Goal: Information Seeking & Learning: Stay updated

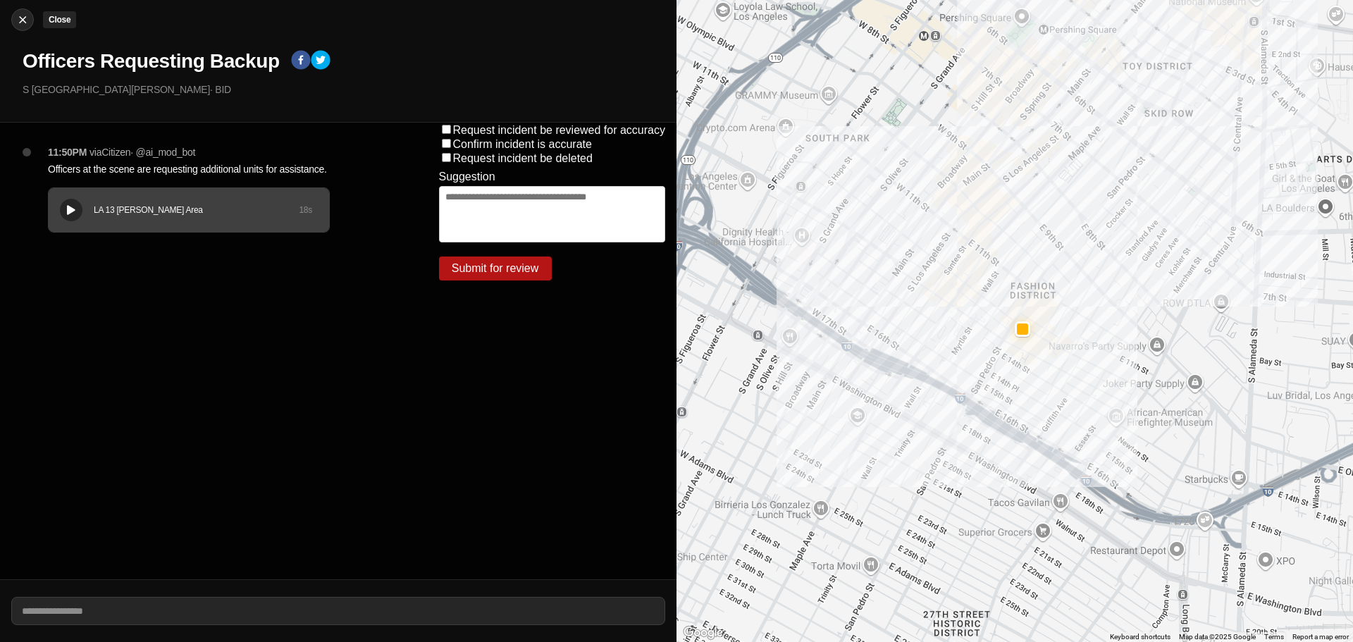
click at [25, 18] on img at bounding box center [22, 20] width 14 height 14
select select "*"
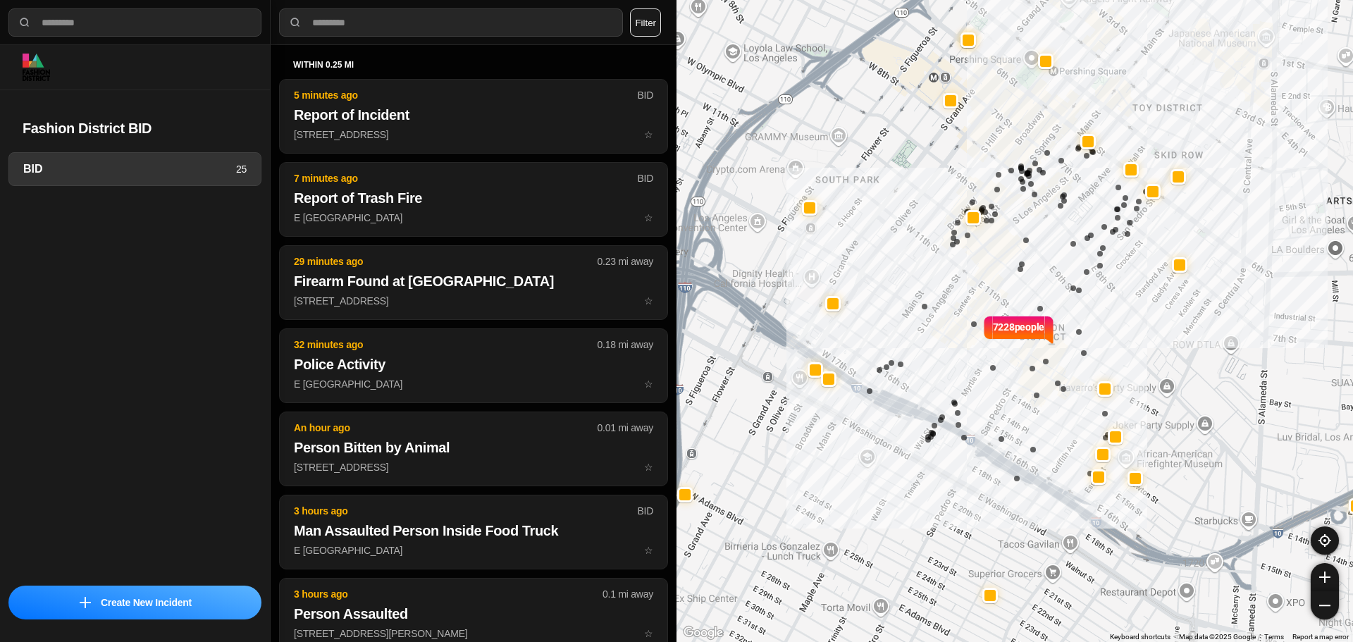
select select "*"
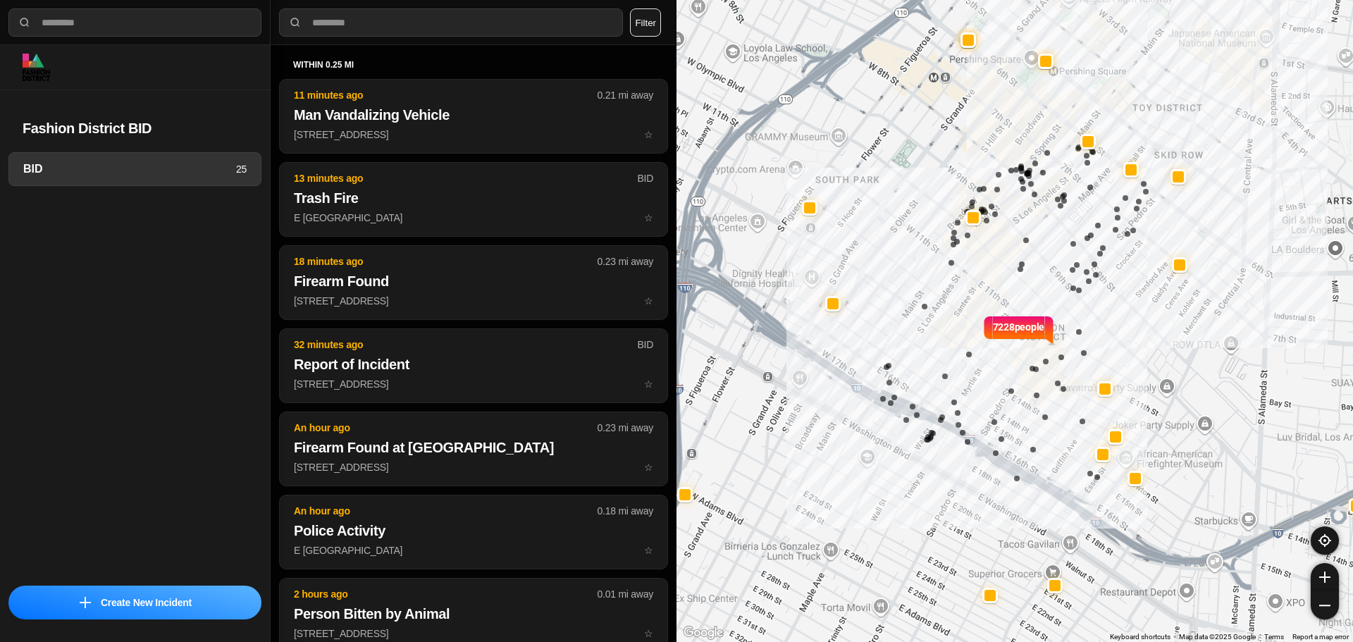
select select "*"
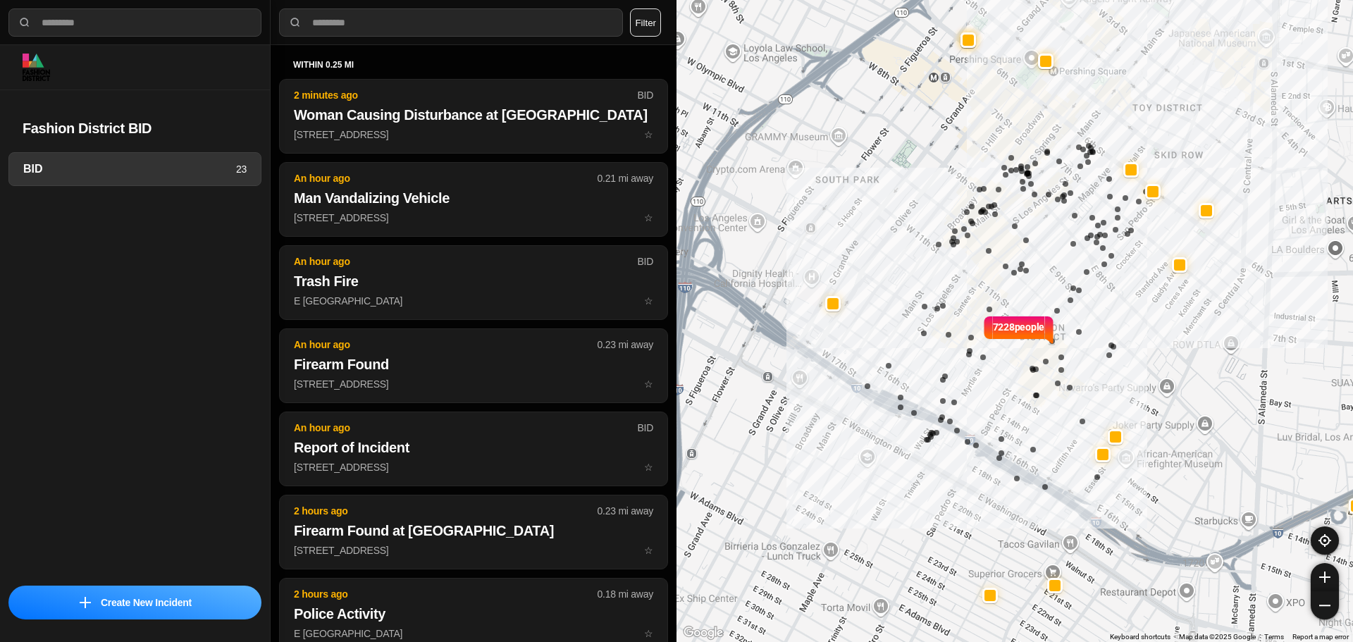
select select "*"
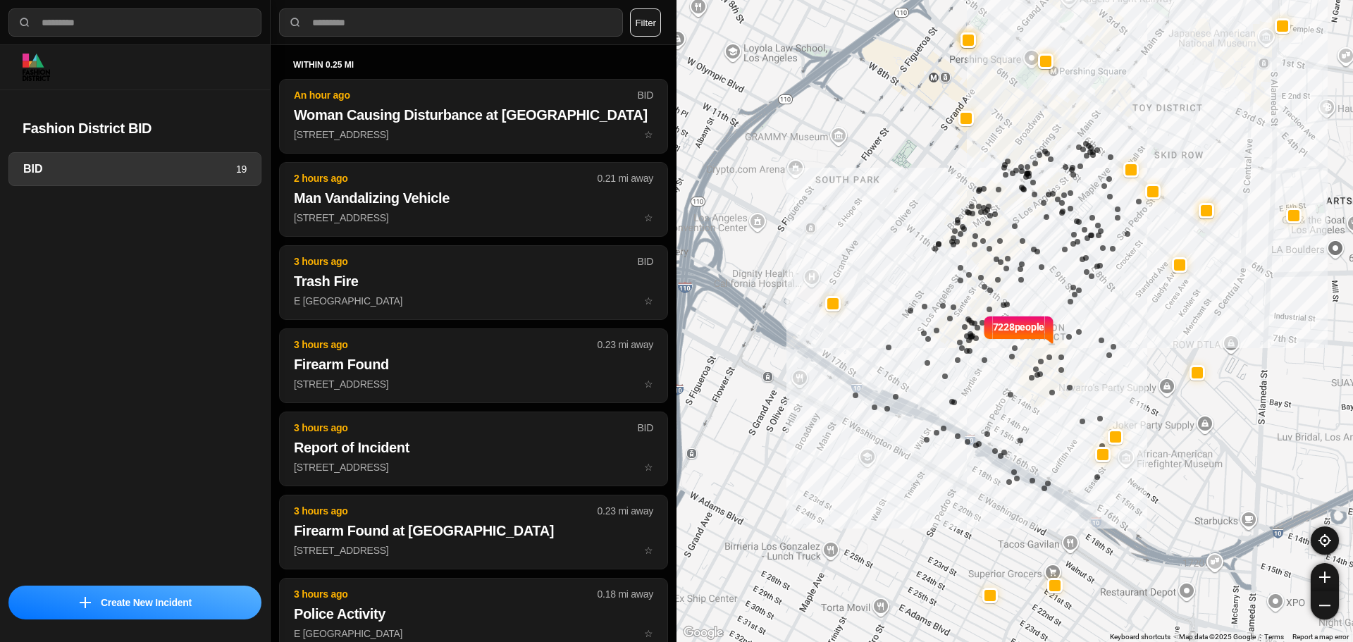
select select "*"
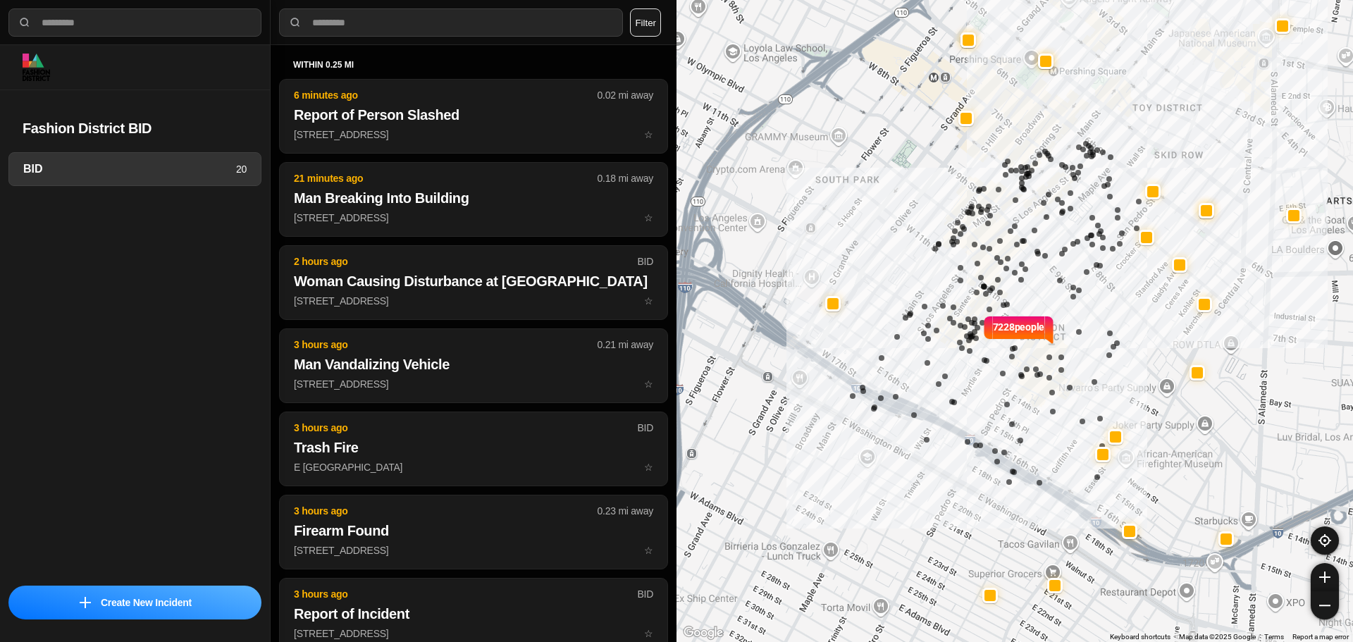
select select "*"
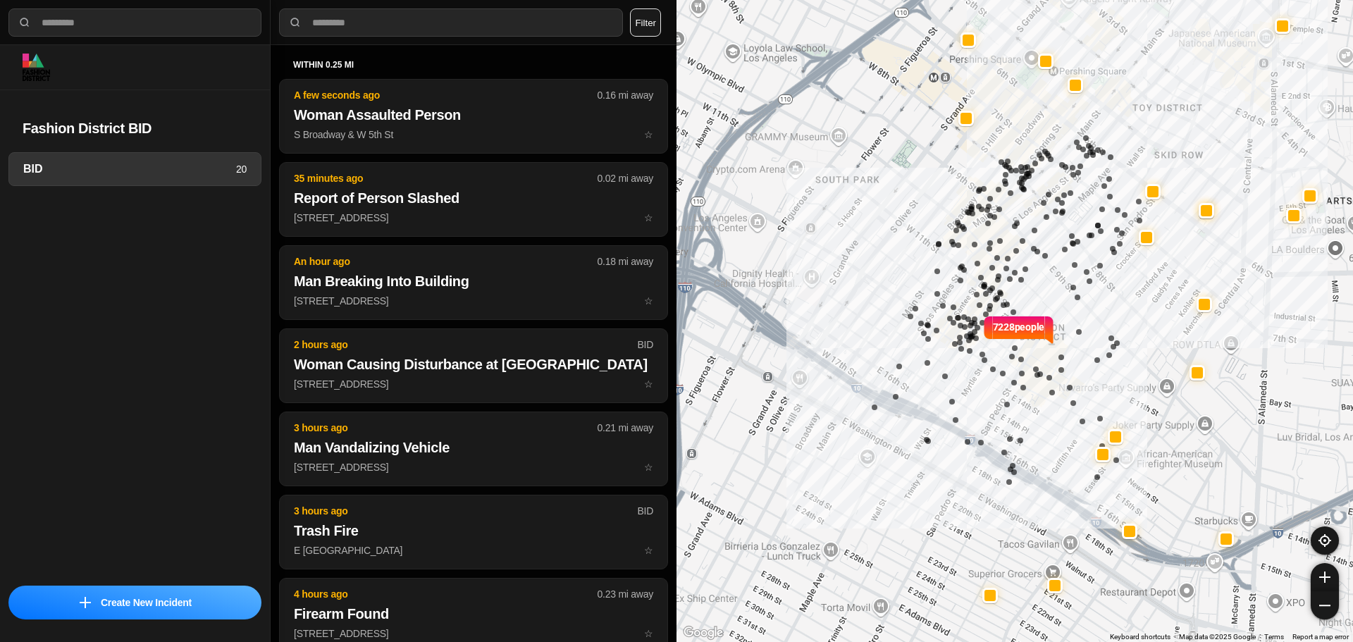
select select "*"
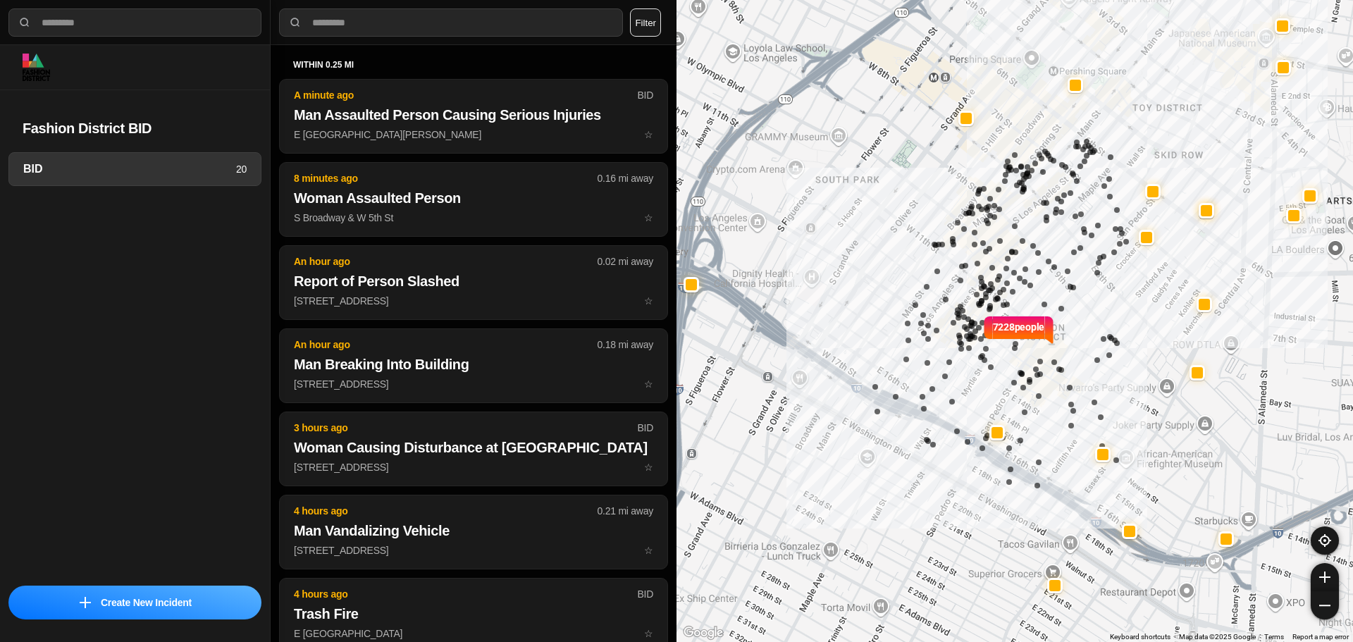
select select "*"
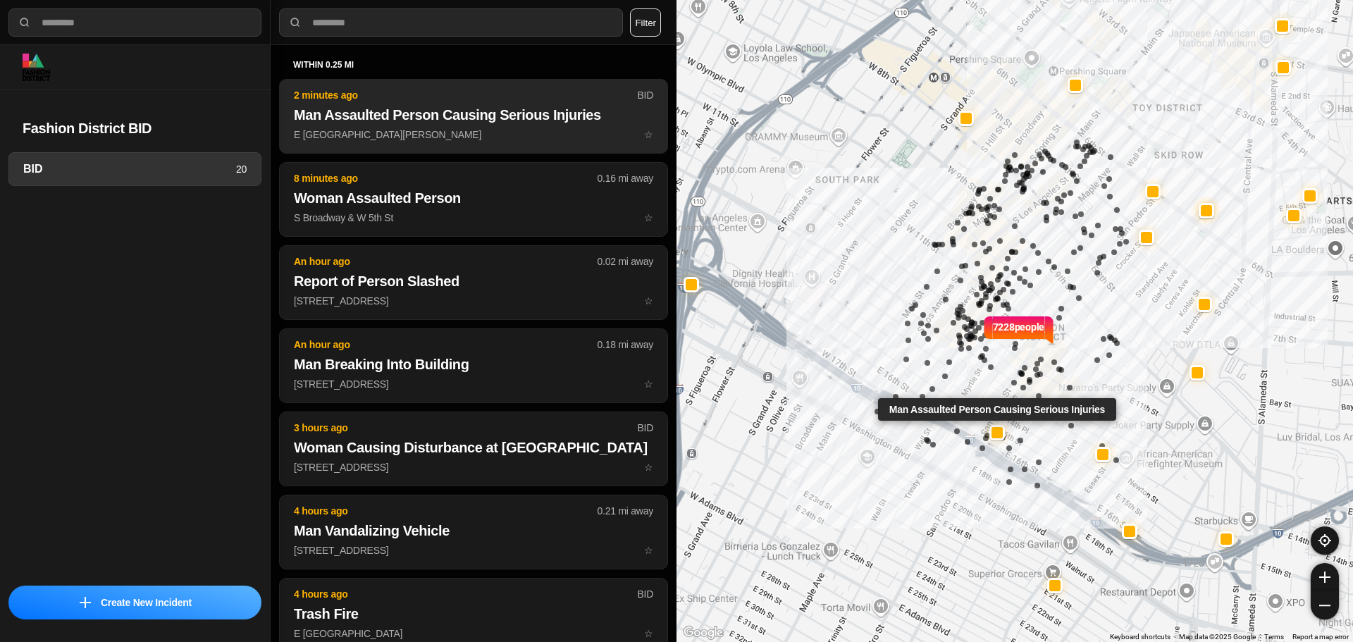
click at [409, 120] on h2 "Man Assaulted Person Causing Serious Injuries" at bounding box center [473, 115] width 359 height 20
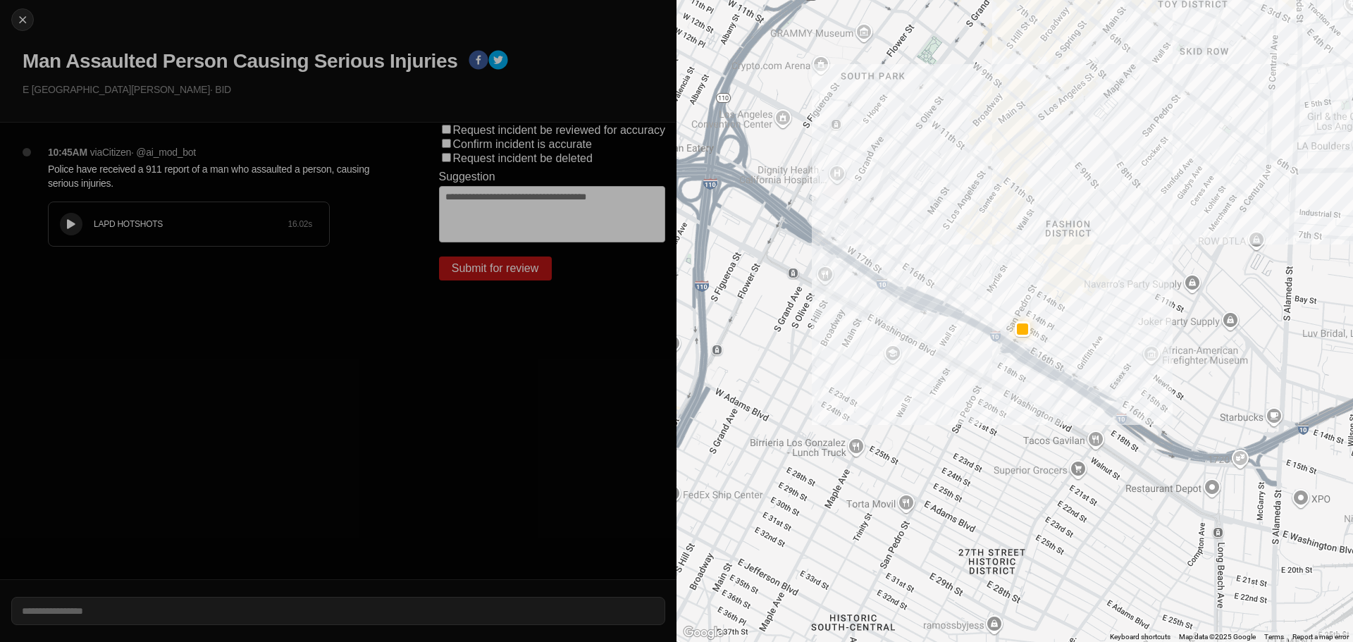
click at [61, 225] on button at bounding box center [71, 224] width 23 height 23
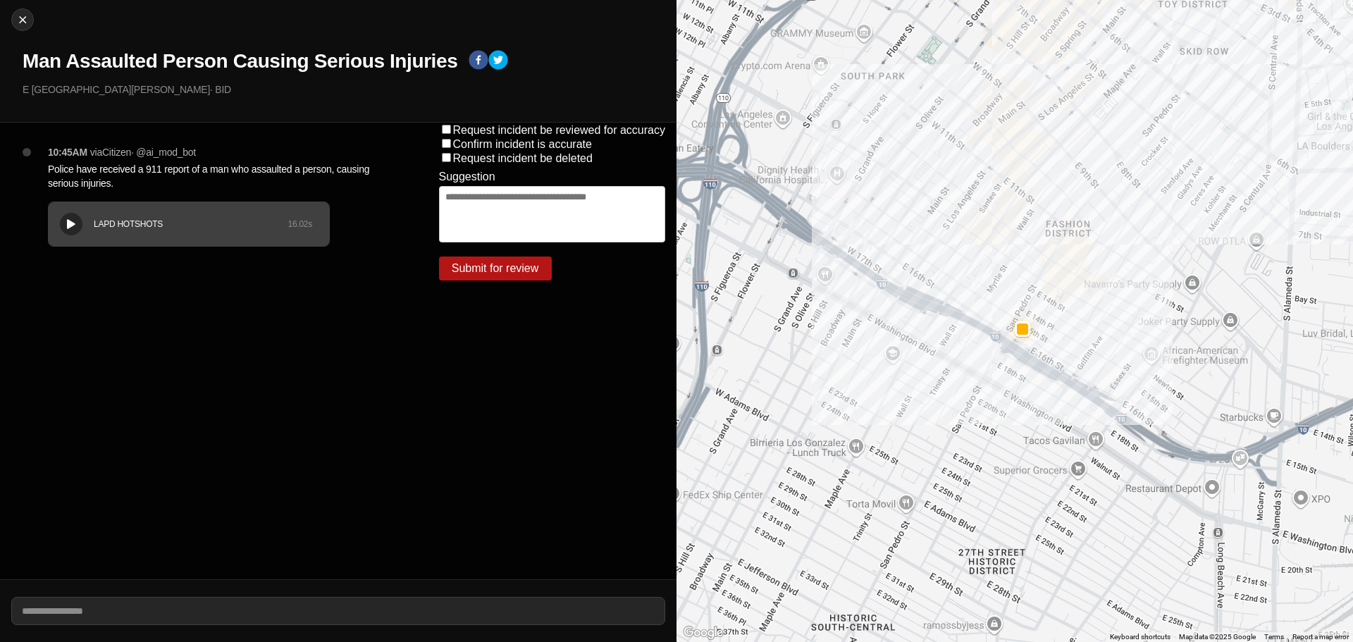
drag, startPoint x: 206, startPoint y: 73, endPoint x: 197, endPoint y: 68, distance: 10.4
click at [204, 73] on h1 "Man Assaulted Person Causing Serious Injuries" at bounding box center [240, 61] width 435 height 25
click at [197, 58] on h1 "Man Assaulted Person Causing Serious Injuries" at bounding box center [240, 61] width 435 height 25
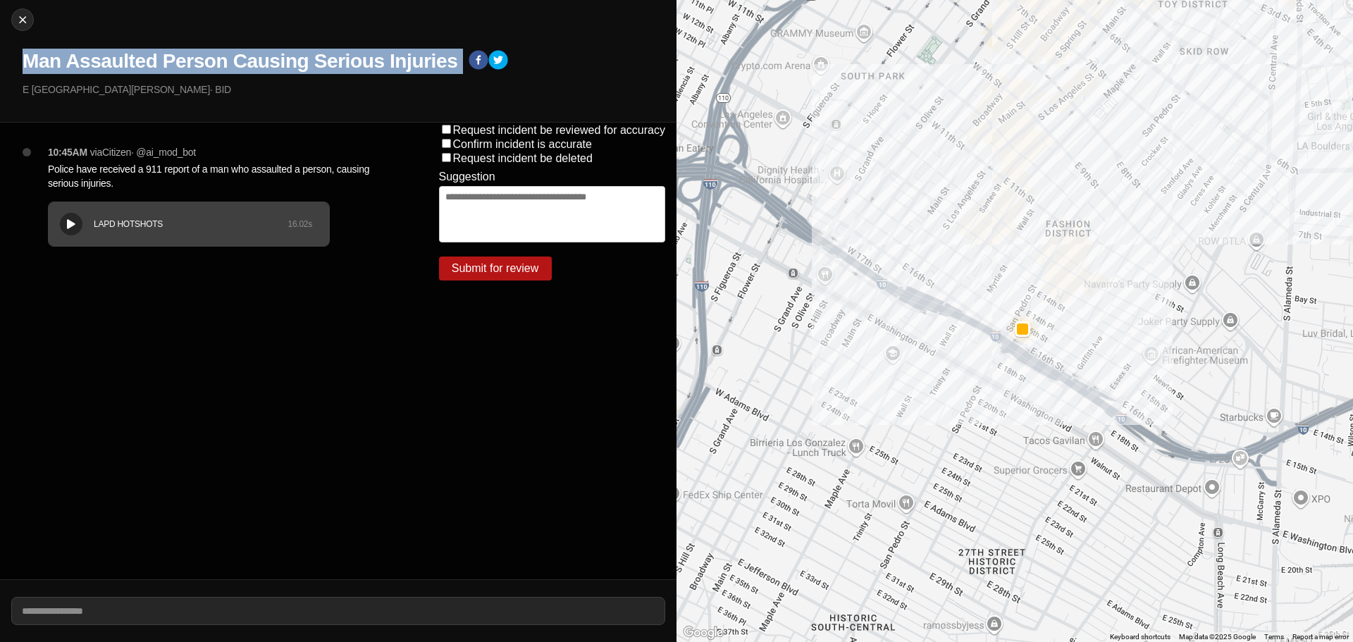
click at [197, 58] on h1 "Man Assaulted Person Causing Serious Injuries" at bounding box center [240, 61] width 435 height 25
copy div "Man Assaulted Person Causing Serious Injuries"
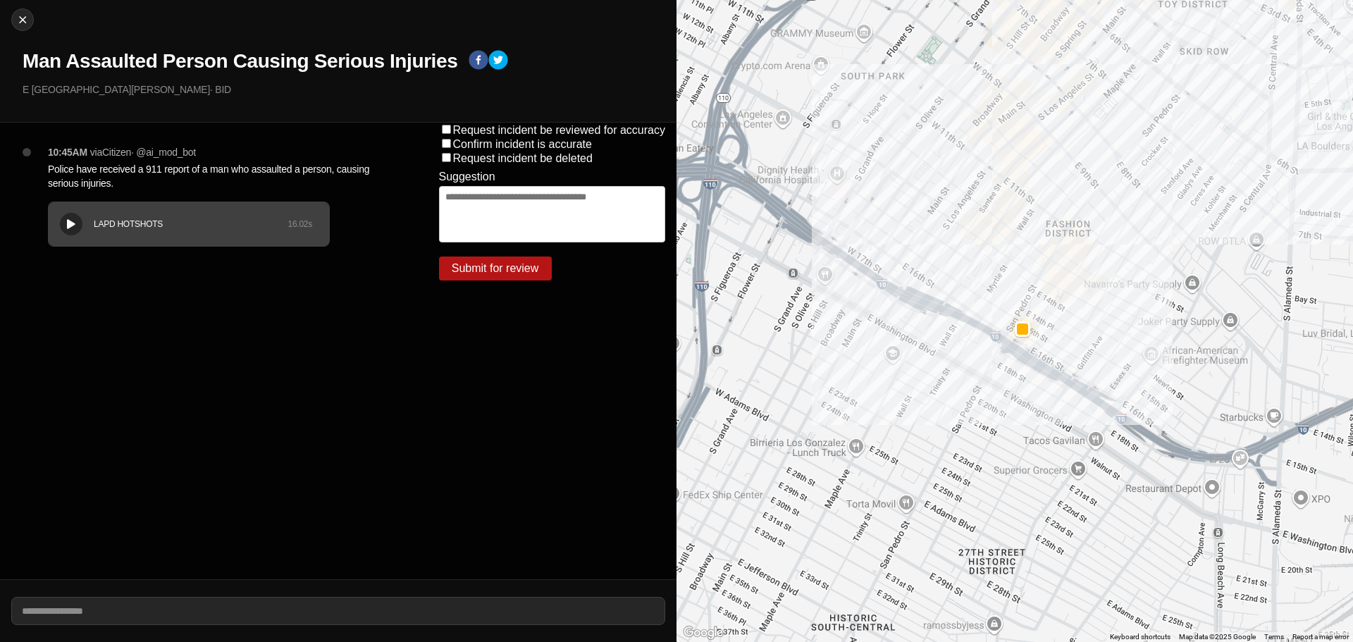
click at [94, 85] on p "E 15th St & S San Pedro St · BID" at bounding box center [344, 89] width 643 height 14
click at [92, 86] on p "E 15th St & S San Pedro St · BID" at bounding box center [344, 89] width 643 height 14
click at [122, 101] on div "Close Man Assaulted Person Causing Serious Injuries E 15th St & S San Pedro St …" at bounding box center [338, 61] width 676 height 123
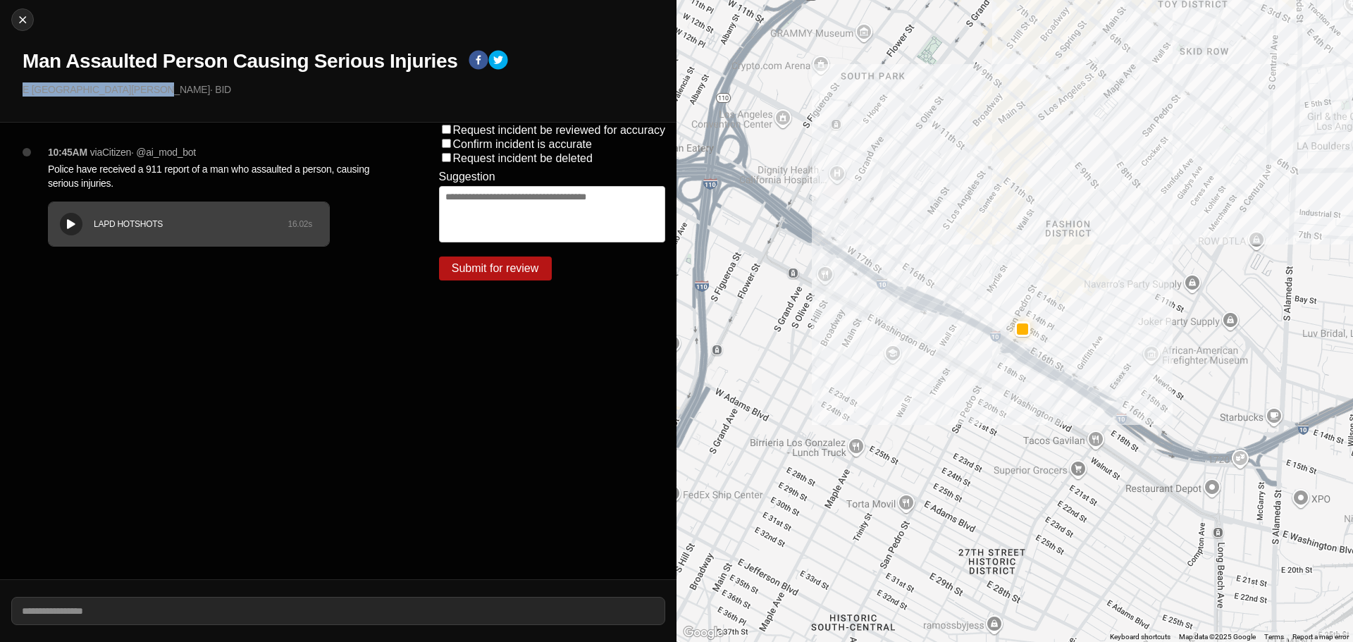
drag, startPoint x: 138, startPoint y: 92, endPoint x: 0, endPoint y: 86, distance: 138.2
click at [0, 86] on div "Close Man Assaulted Person Causing Serious Injuries E 15th St & S San Pedro St …" at bounding box center [338, 61] width 676 height 123
copy p "E [GEOGRAPHIC_DATA][PERSON_NAME]"
click at [108, 168] on p "Police have received a 911 report of a man who assaulted a person, causing seri…" at bounding box center [215, 176] width 335 height 28
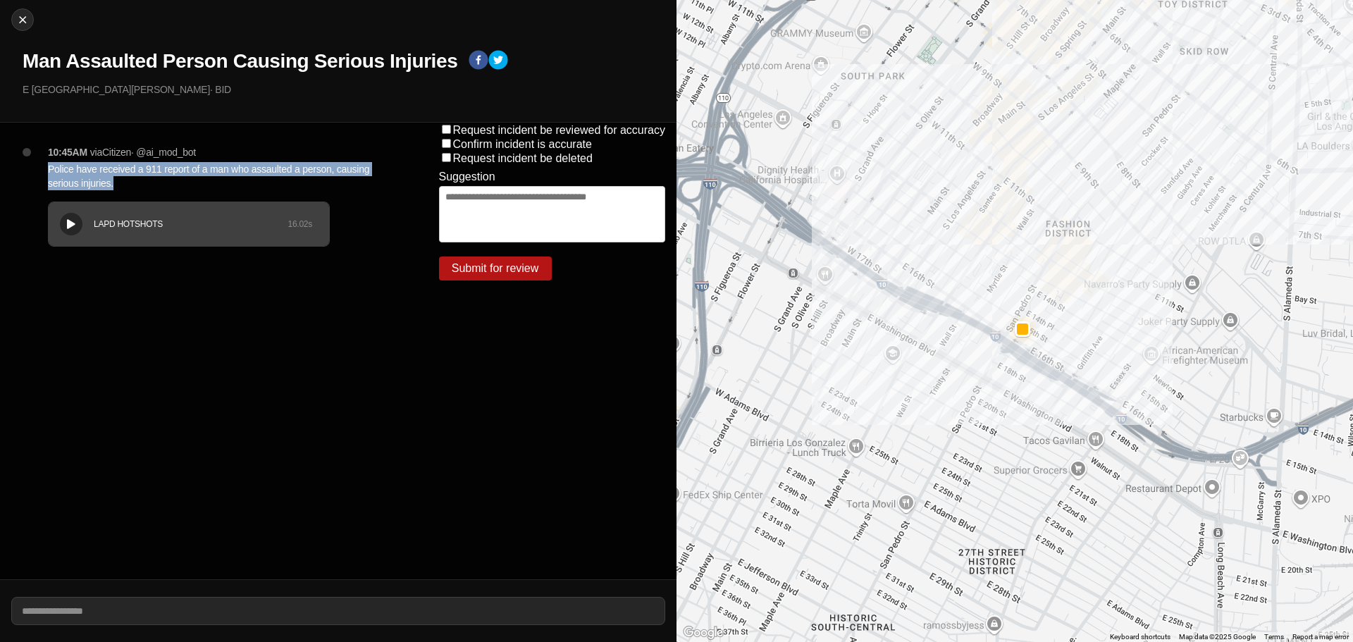
click at [108, 168] on p "Police have received a 911 report of a man who assaulted a person, causing seri…" at bounding box center [215, 176] width 335 height 28
copy p "Police have received a 911 report of a man who assaulted a person, causing seri…"
click at [29, 22] on img at bounding box center [22, 20] width 14 height 14
select select "*"
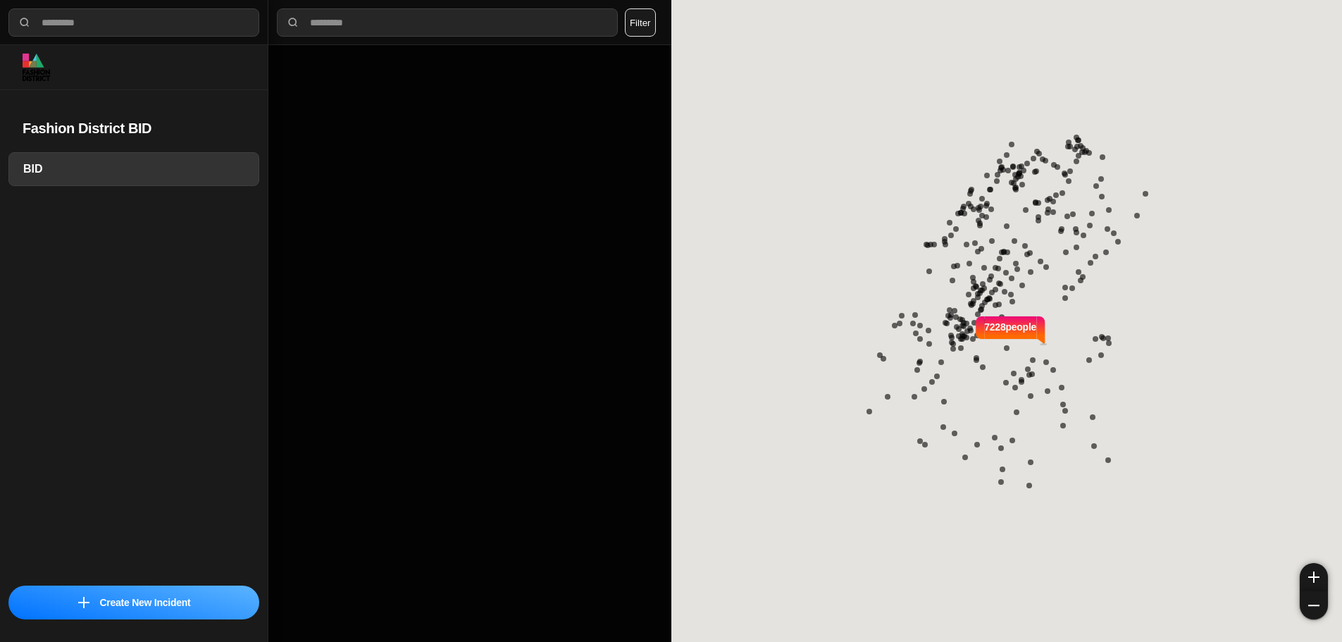
select select "*"
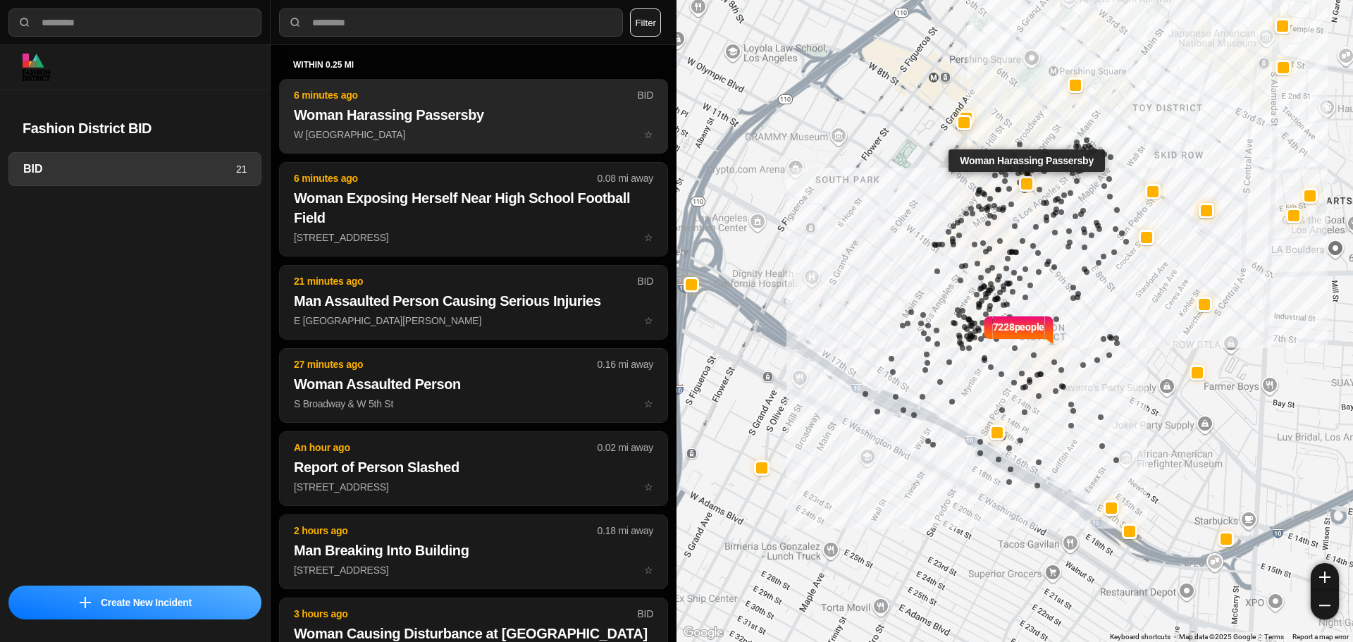
click at [471, 109] on h2 "Woman Harassing Passersby" at bounding box center [473, 115] width 359 height 20
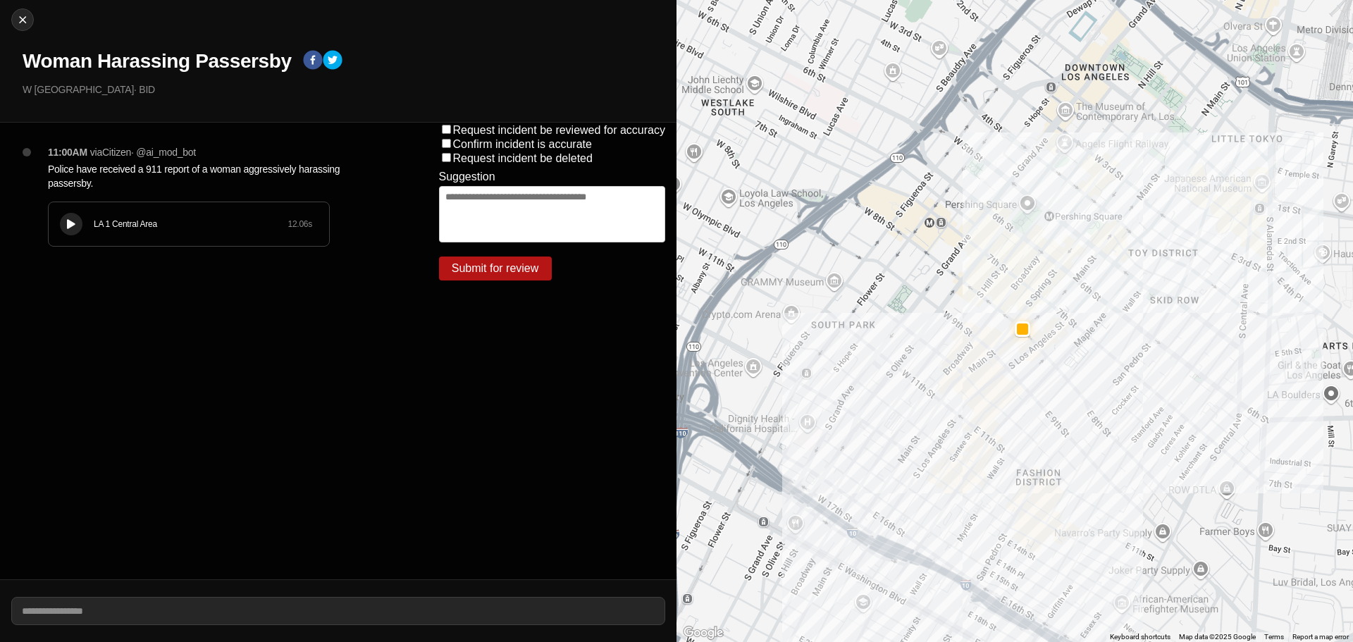
click at [68, 218] on button at bounding box center [71, 224] width 23 height 23
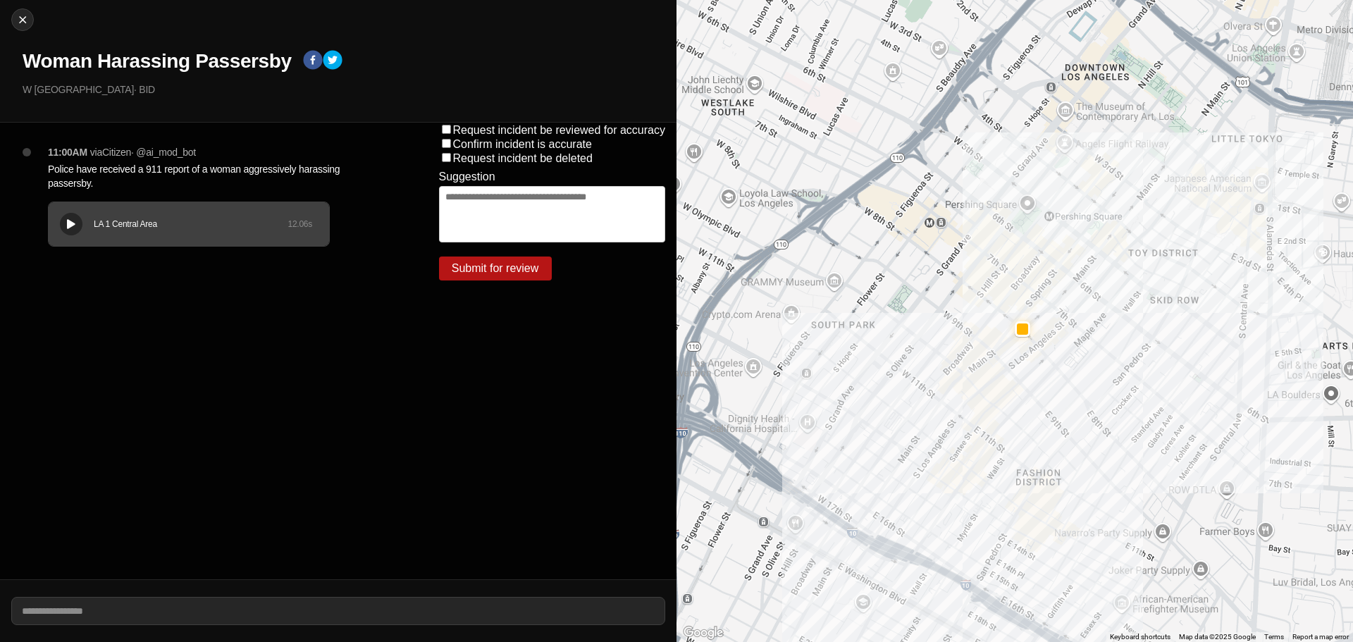
click at [144, 214] on div "LA 1 Central Area 12.06 s" at bounding box center [189, 224] width 280 height 44
click at [119, 213] on div "LA 1 Central Area 12.06 s" at bounding box center [189, 224] width 280 height 44
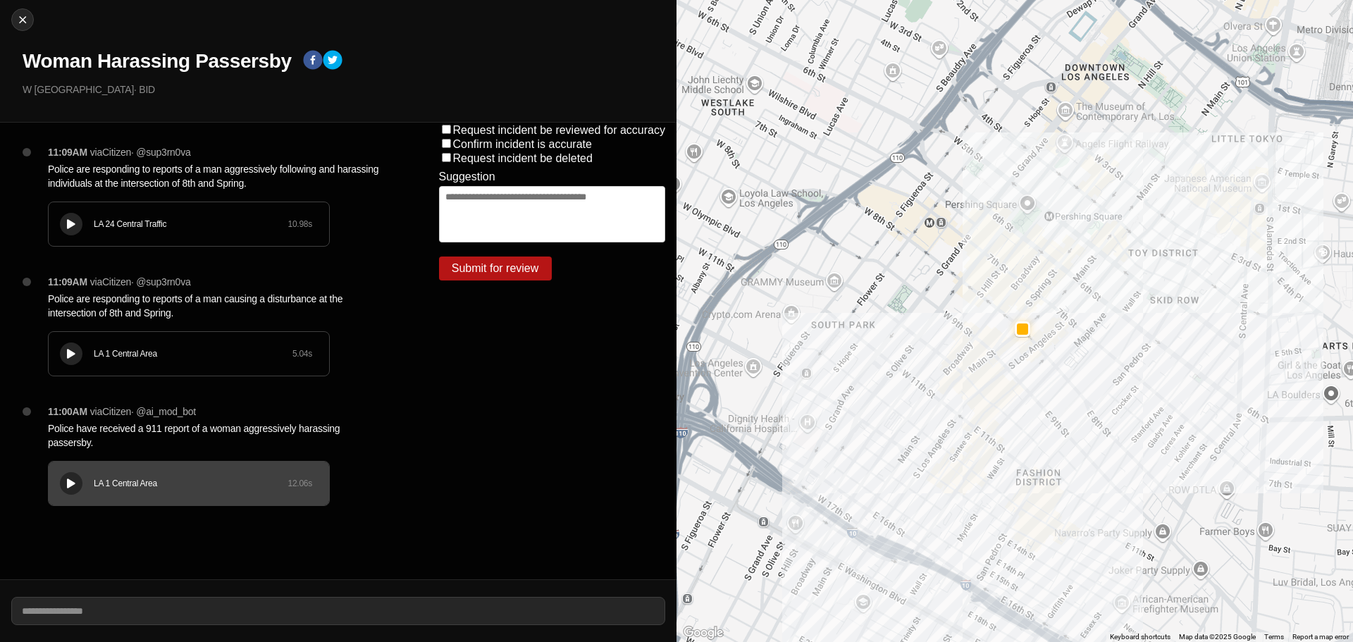
click at [233, 54] on h1 "Woman Harassing Passersby" at bounding box center [157, 61] width 269 height 25
click at [232, 54] on h1 "Woman Harassing Passersby" at bounding box center [157, 61] width 269 height 25
copy div "Woman Harassing Passersby"
click at [148, 65] on h1 "Woman Harassing Passersby" at bounding box center [157, 61] width 269 height 25
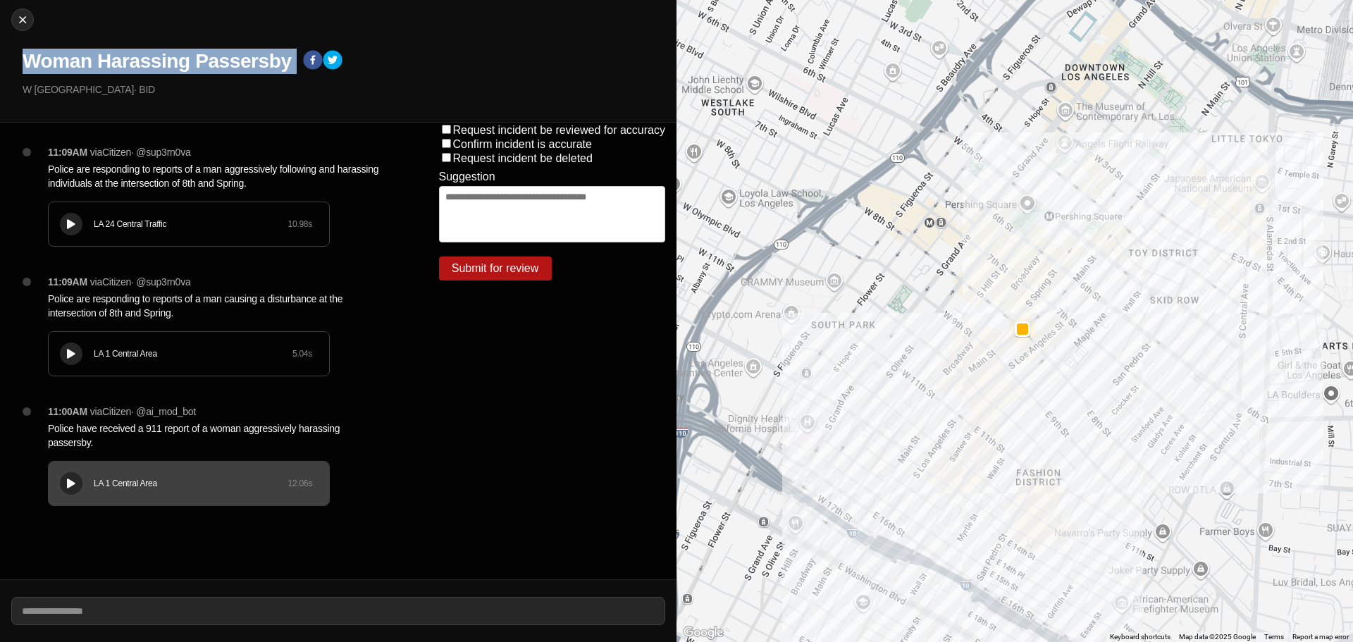
click at [147, 65] on h1 "Woman Harassing Passersby" at bounding box center [157, 61] width 269 height 25
copy div "Woman Harassing Passersby"
drag, startPoint x: 117, startPoint y: 89, endPoint x: 42, endPoint y: 111, distance: 77.8
click at [13, 96] on div "Close Woman Harassing Passersby W 8th St & S Spring St · BID" at bounding box center [338, 61] width 676 height 123
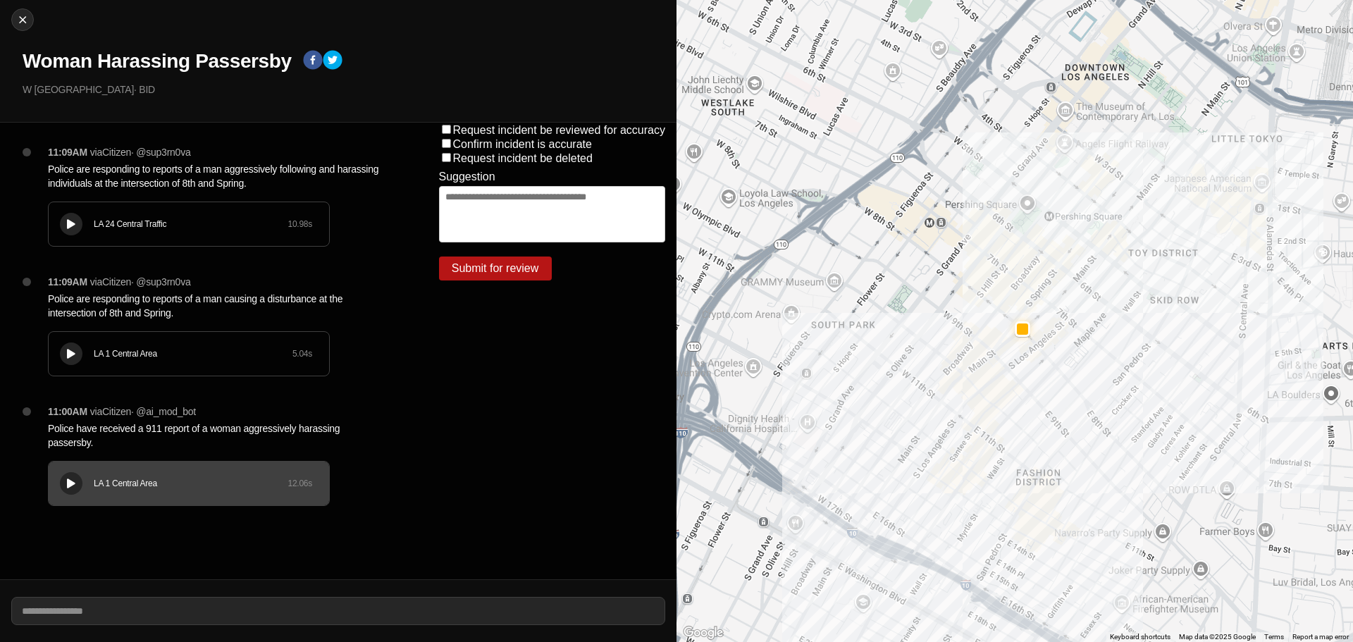
click at [125, 120] on div "Close Woman Harassing Passersby W 8th St & S Spring St · BID" at bounding box center [338, 61] width 676 height 123
drag, startPoint x: 118, startPoint y: 89, endPoint x: 0, endPoint y: 97, distance: 117.9
click at [0, 97] on div "Close Woman Harassing Passersby W 8th St & S Spring St · BID" at bounding box center [338, 61] width 676 height 123
copy p "W [GEOGRAPHIC_DATA]"
click at [124, 424] on p "Police have received a 911 report of a woman aggressively harassing passersby." at bounding box center [215, 435] width 335 height 28
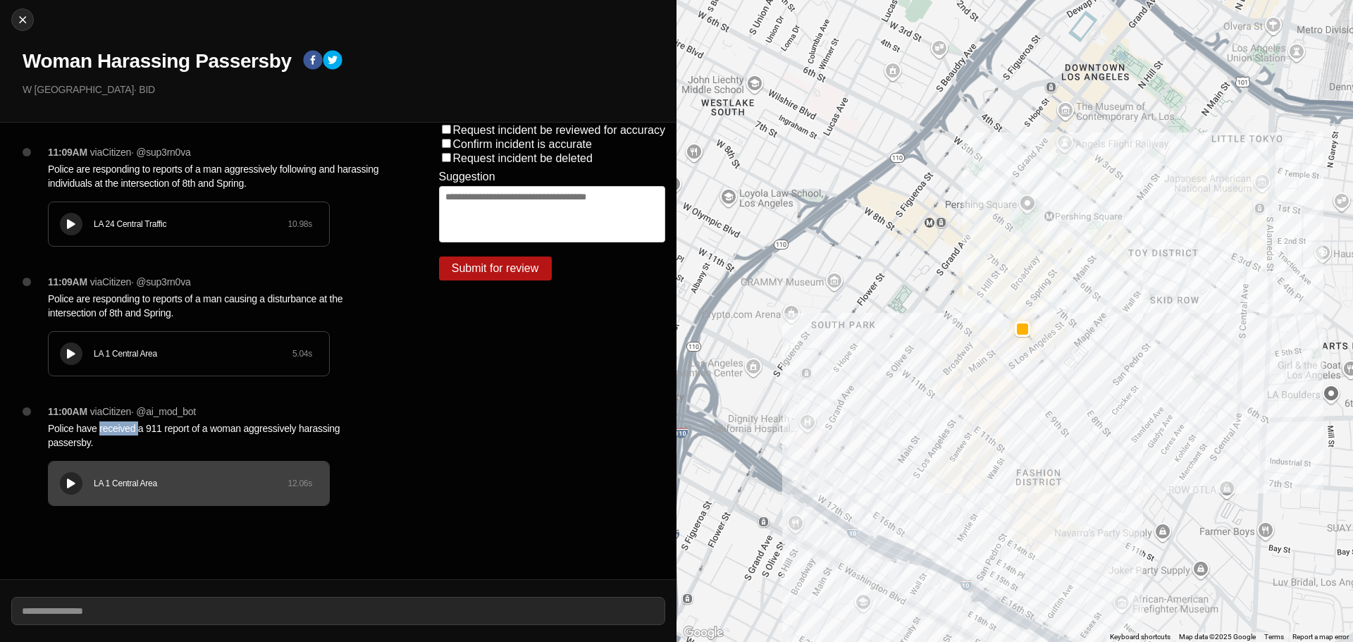
click at [124, 424] on p "Police have received a 911 report of a woman aggressively harassing passersby." at bounding box center [215, 435] width 335 height 28
click at [125, 424] on p "Police have received a 911 report of a woman aggressively harassing passersby." at bounding box center [215, 435] width 335 height 28
copy p "Police have received a 911 report of a woman aggressively harassing passersby."
click at [245, 296] on p "Police are responding to reports of a man causing a disturbance at the intersec…" at bounding box center [215, 306] width 335 height 28
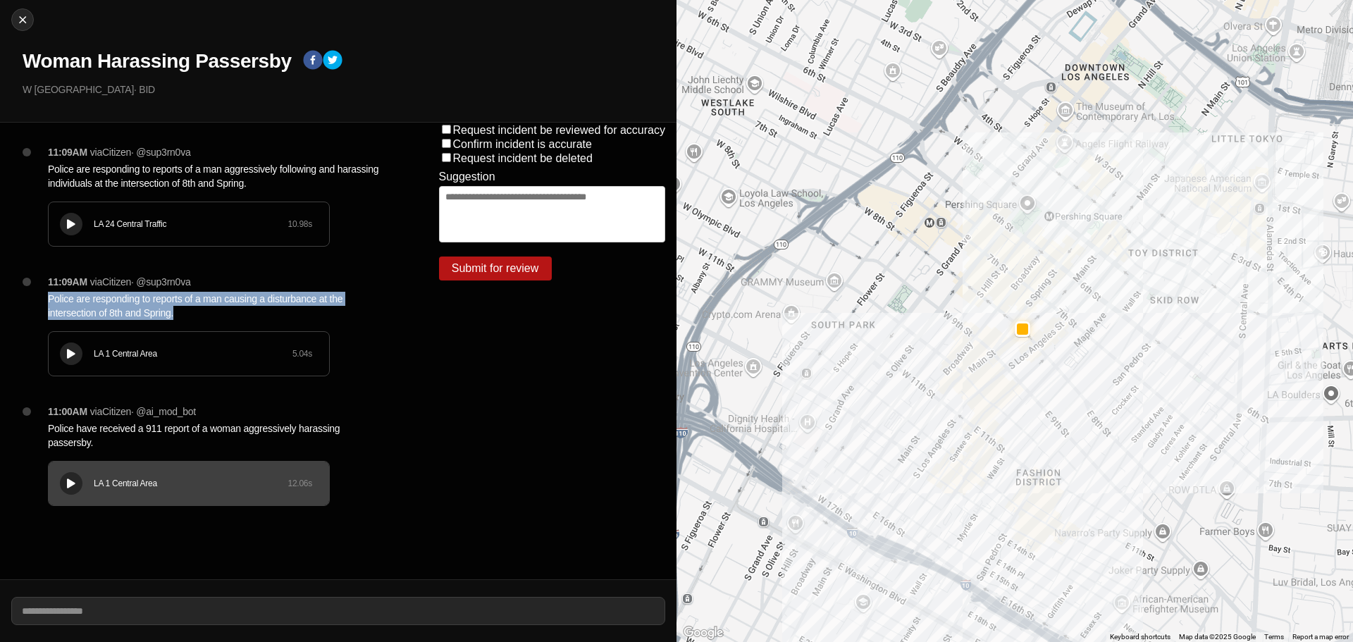
click at [245, 296] on p "Police are responding to reports of a man causing a disturbance at the intersec…" at bounding box center [215, 306] width 335 height 28
copy p "Police are responding to reports of a man causing a disturbance at the intersec…"
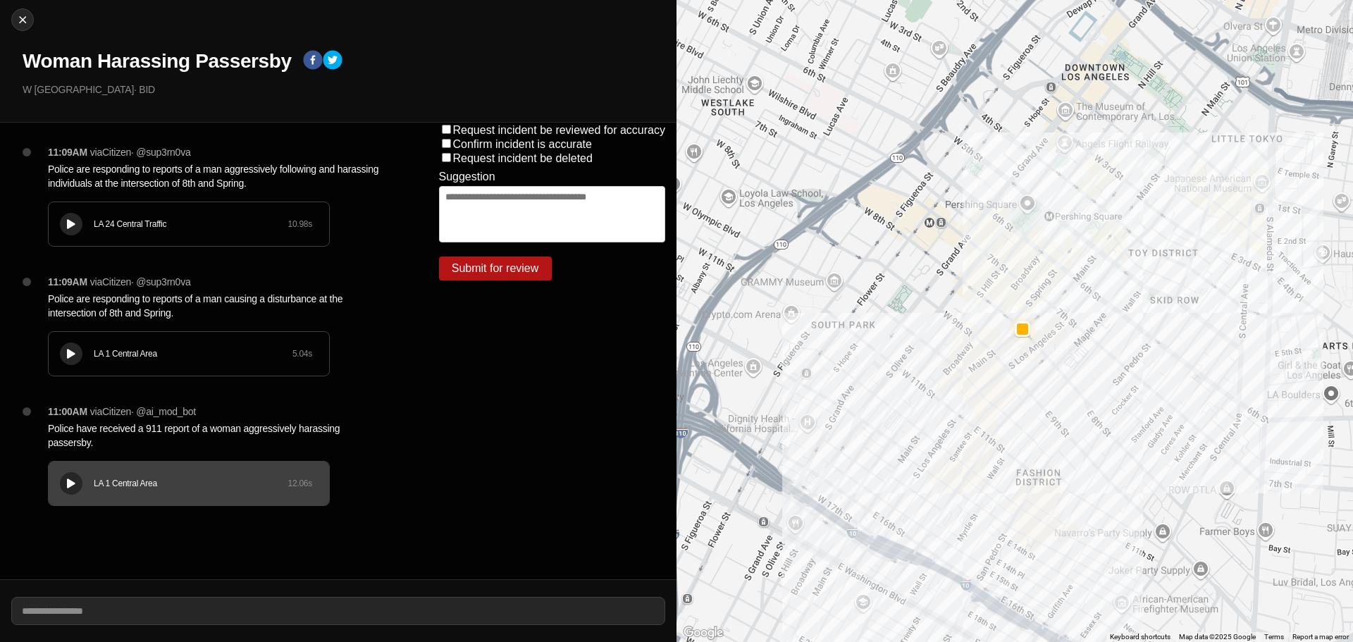
click at [154, 166] on p "Police are responding to reports of a man aggressively following and harassing …" at bounding box center [215, 176] width 335 height 28
copy p "Police are responding to reports of a man aggressively following and harassing …"
click at [454, 392] on div "Request incident be reviewed for accuracy Confirm incident is accurate Request …" at bounding box center [552, 351] width 249 height 457
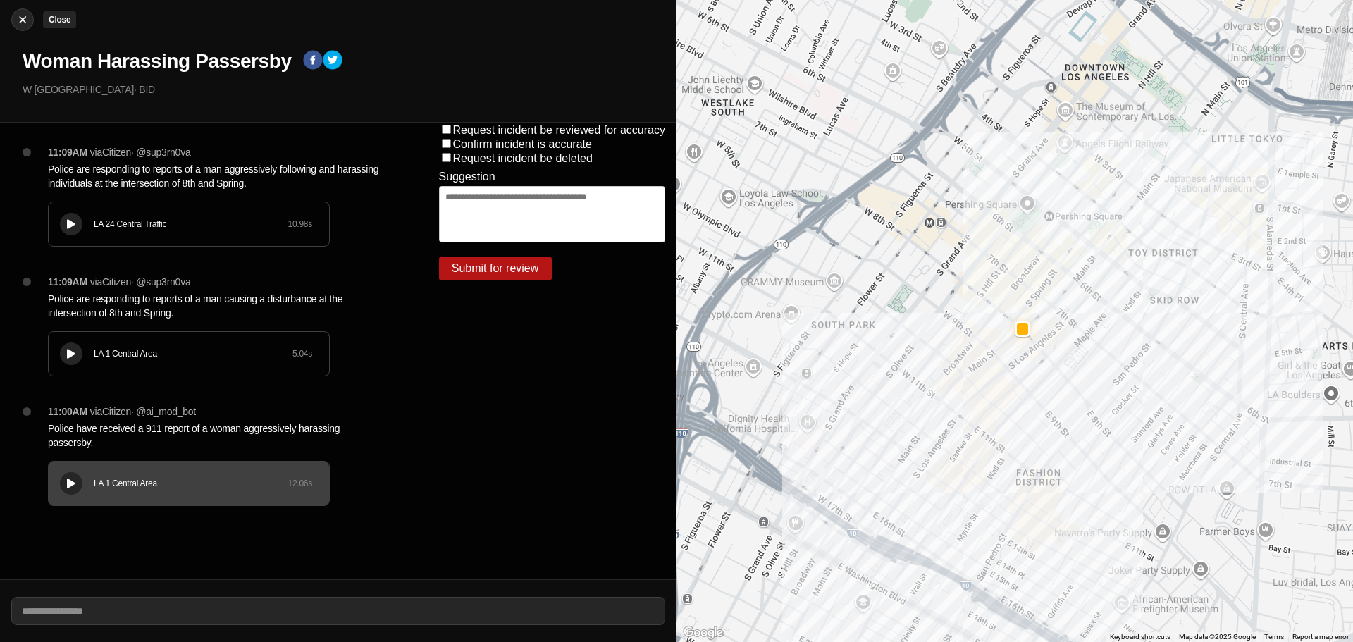
click at [25, 30] on button "Close" at bounding box center [22, 19] width 23 height 23
select select "*"
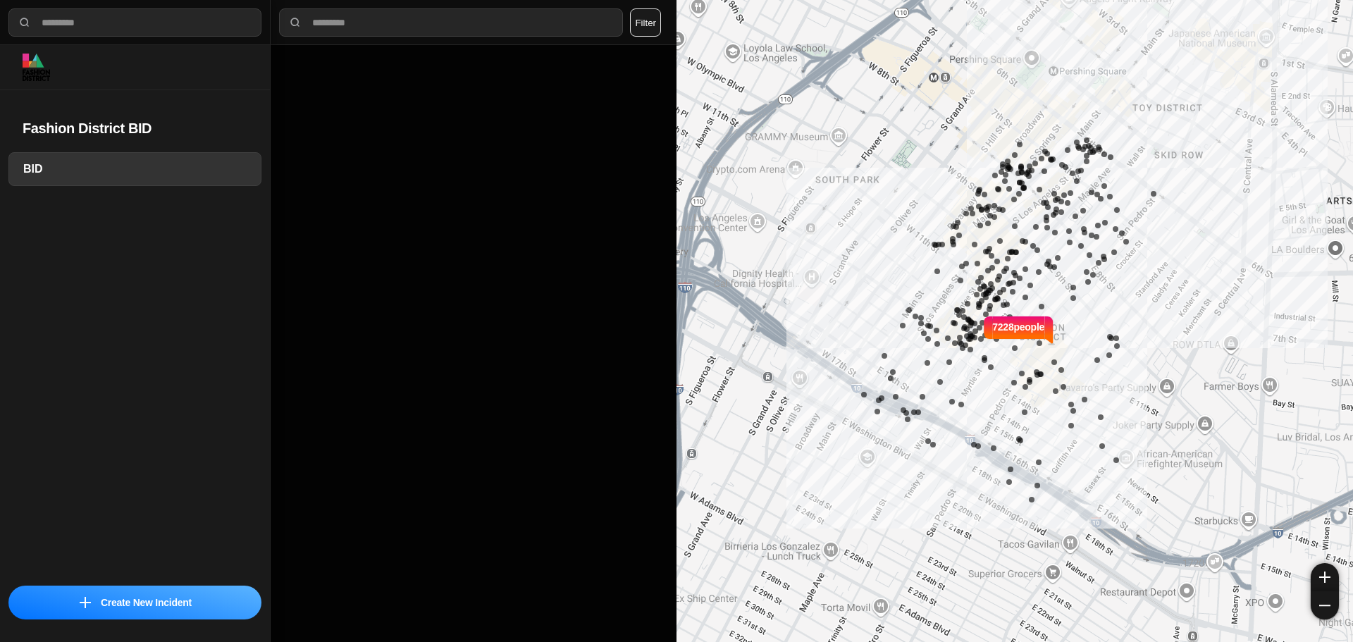
select select "*"
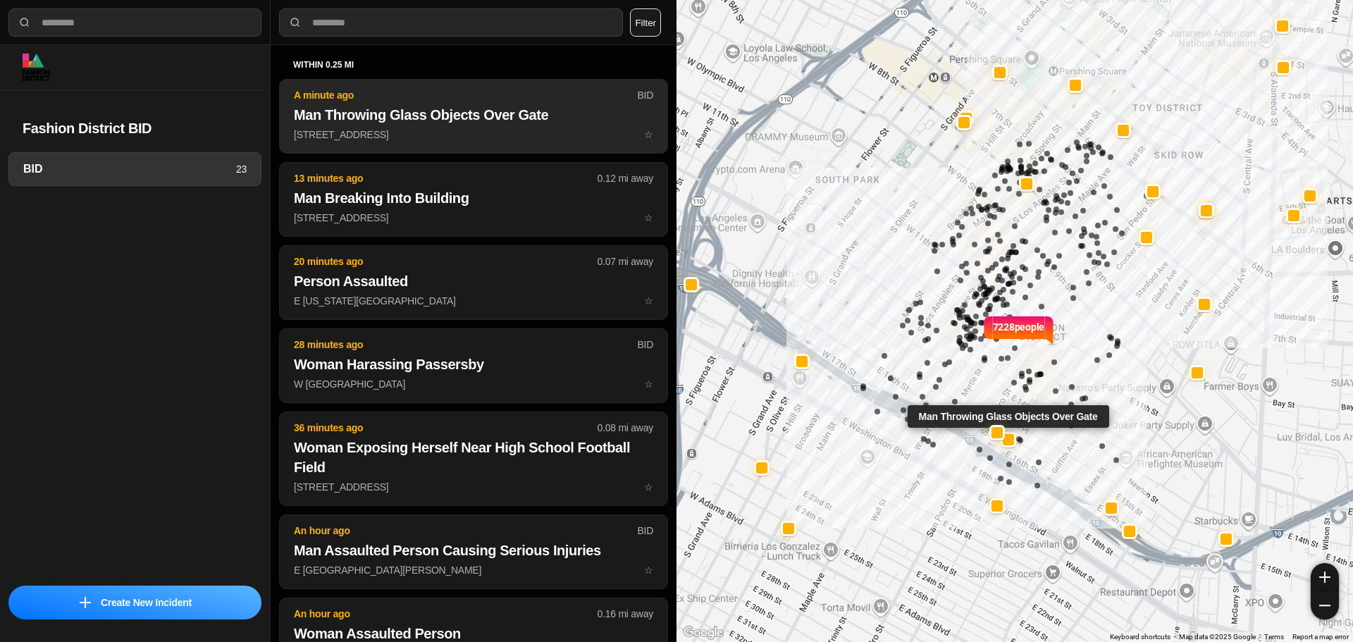
click at [502, 151] on button "A minute ago BID Man Throwing Glass Objects Over Gate 720 East 15Th Street ☆" at bounding box center [473, 116] width 389 height 75
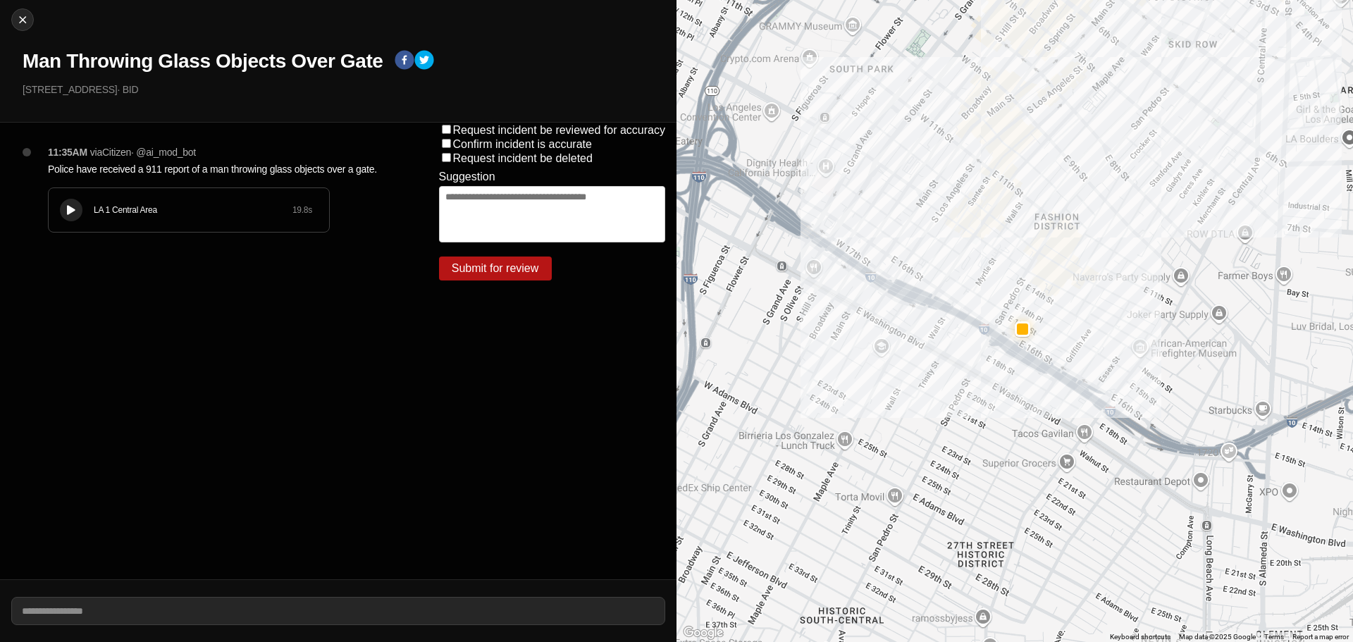
click at [74, 214] on icon at bounding box center [71, 210] width 8 height 9
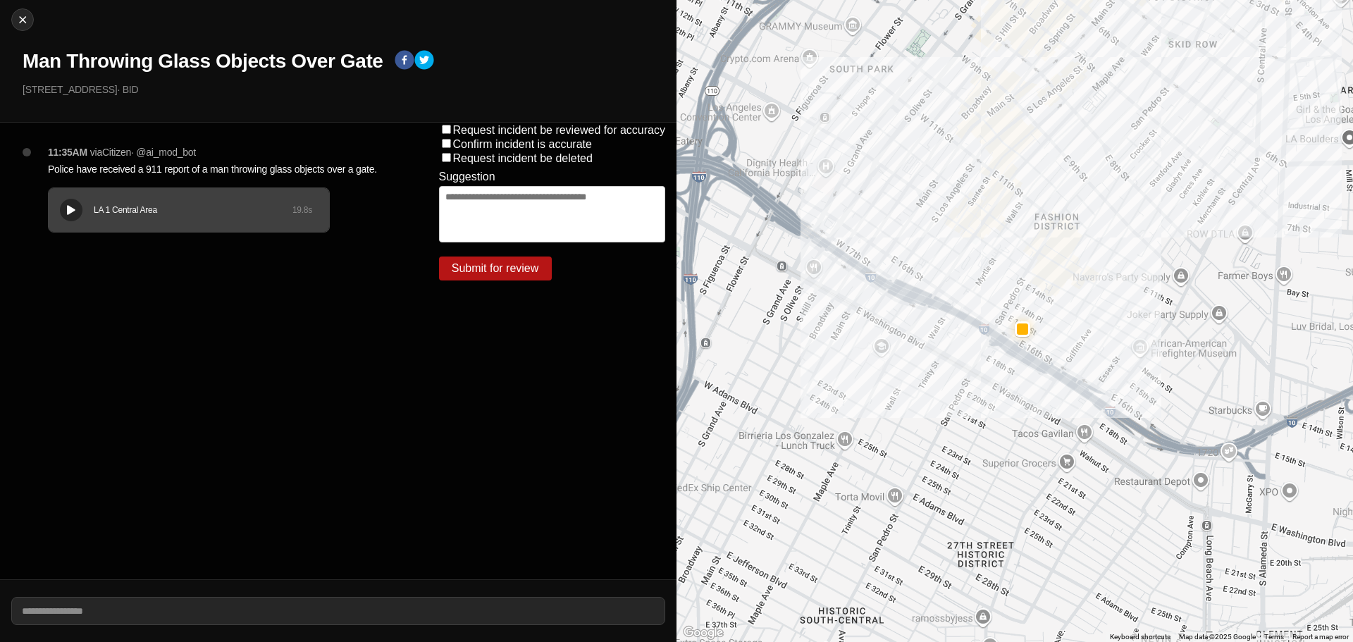
click at [127, 206] on div "LA 1 Central Area" at bounding box center [193, 209] width 199 height 11
click at [117, 52] on h1 "Man Throwing Glass Objects Over Gate" at bounding box center [203, 61] width 361 height 25
click at [109, 58] on h1 "Man Throwing Glass Objects Over Gate" at bounding box center [203, 61] width 361 height 25
click at [108, 58] on h1 "Man Throwing Glass Objects Over Gate" at bounding box center [203, 61] width 361 height 25
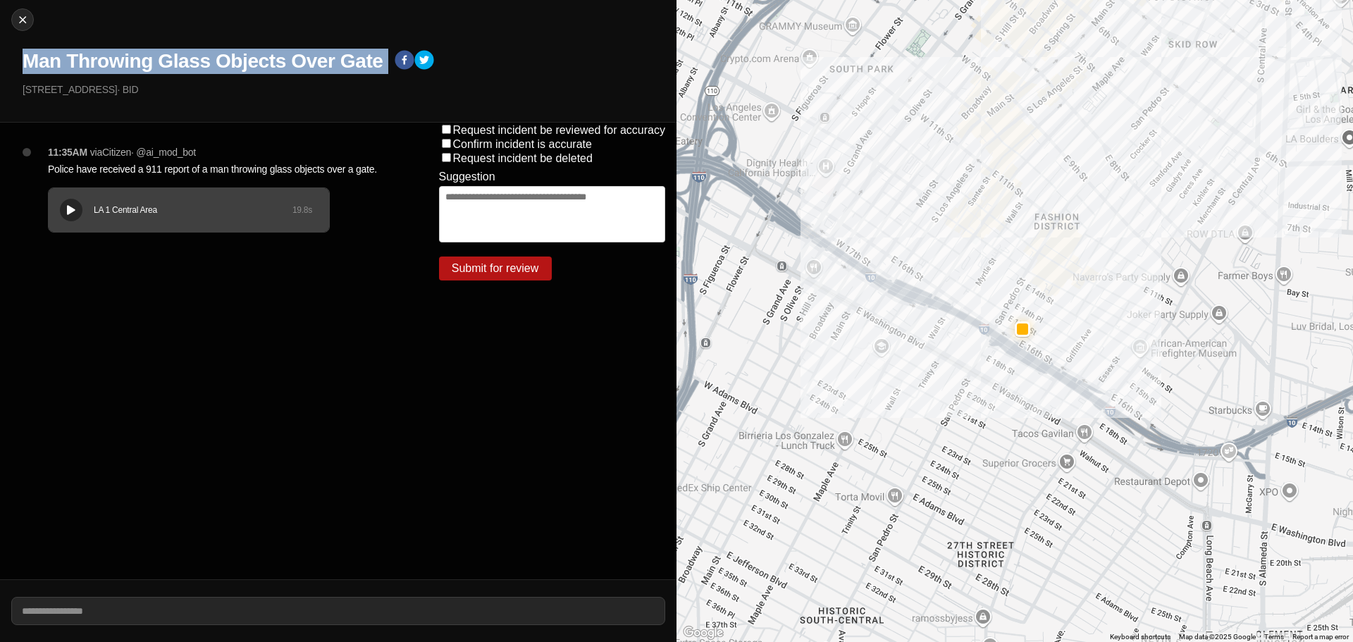
click at [108, 58] on h1 "Man Throwing Glass Objects Over Gate" at bounding box center [203, 61] width 361 height 25
copy div "Man Throwing Glass Objects Over Gate"
drag, startPoint x: 112, startPoint y: 92, endPoint x: 0, endPoint y: 116, distance: 114.5
click at [0, 116] on div "Close Man Throwing Glass Objects Over Gate 720 East 15Th Street · BID" at bounding box center [338, 61] width 676 height 123
copy p "[STREET_ADDRESS]"
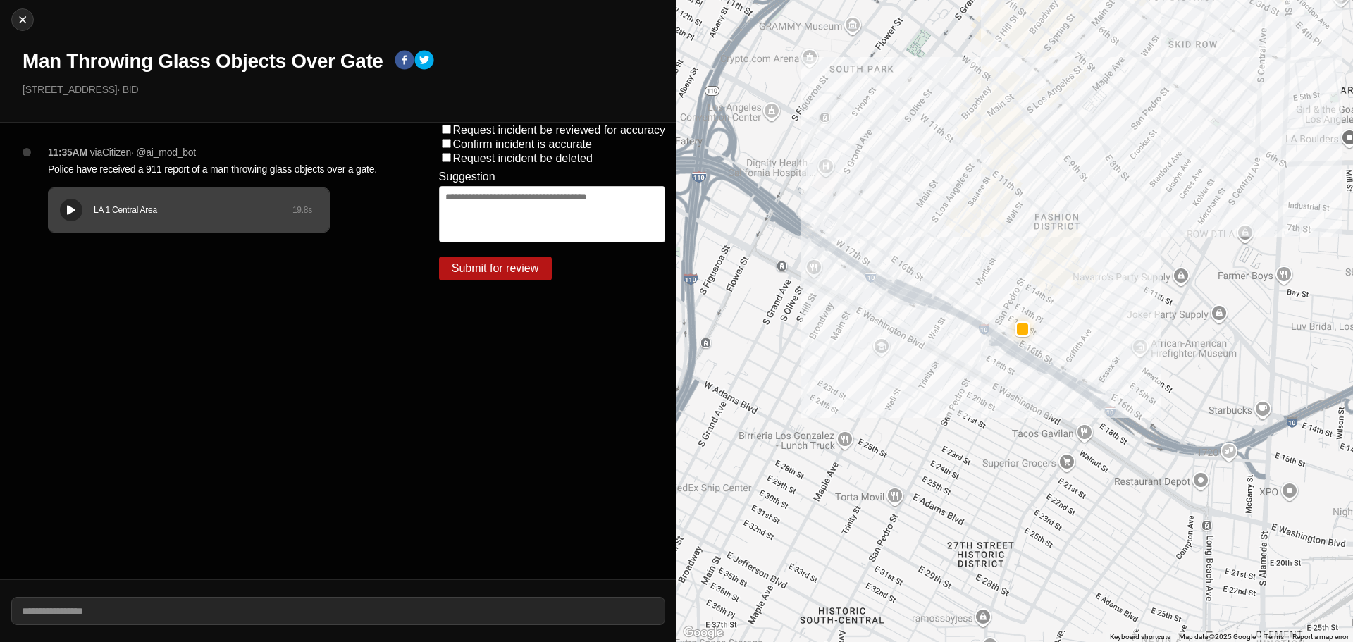
click at [223, 170] on p "Police have received a 911 report of a man throwing glass objects over a gate." at bounding box center [215, 169] width 335 height 14
copy p "Police have received a 911 report of a man throwing glass objects over a gate."
click at [18, 20] on img at bounding box center [22, 20] width 14 height 14
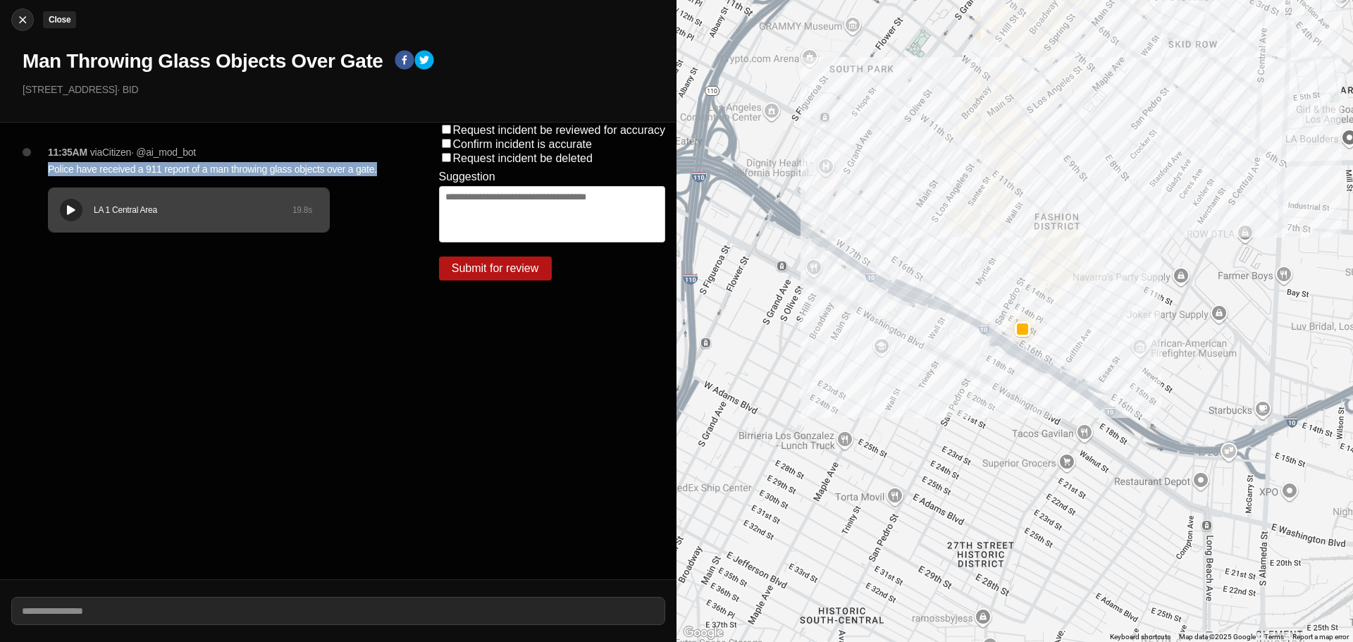
select select "*"
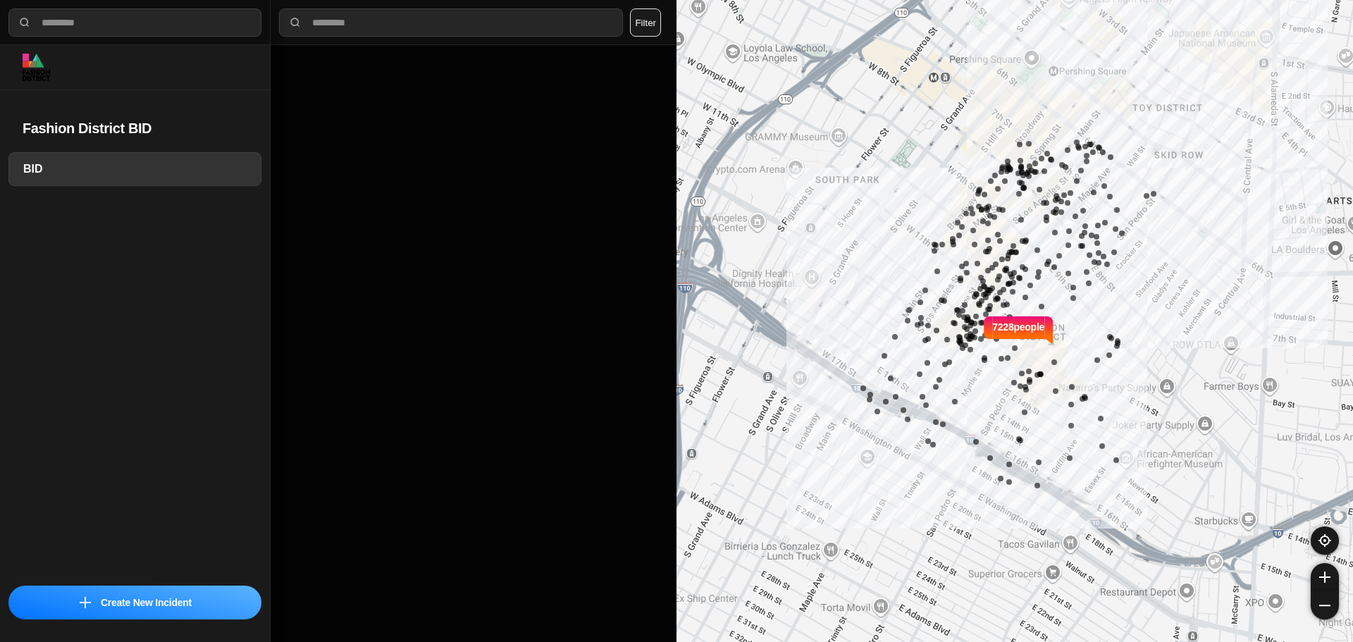
select select "*"
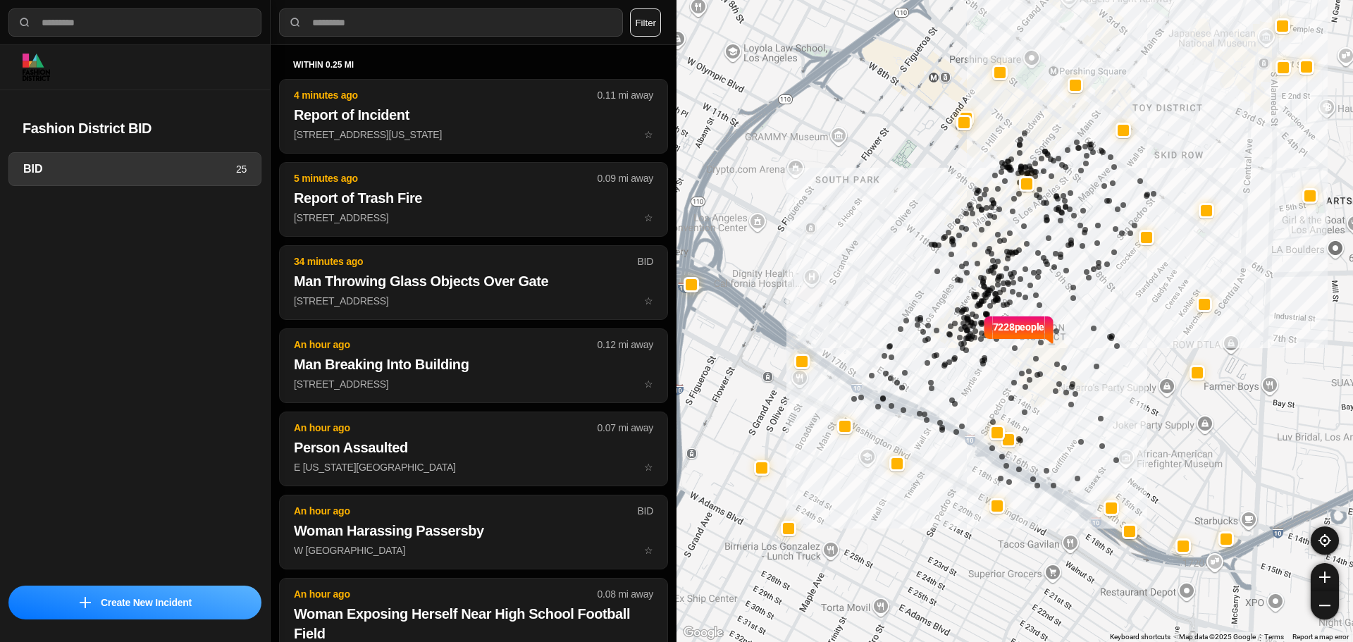
select select "*"
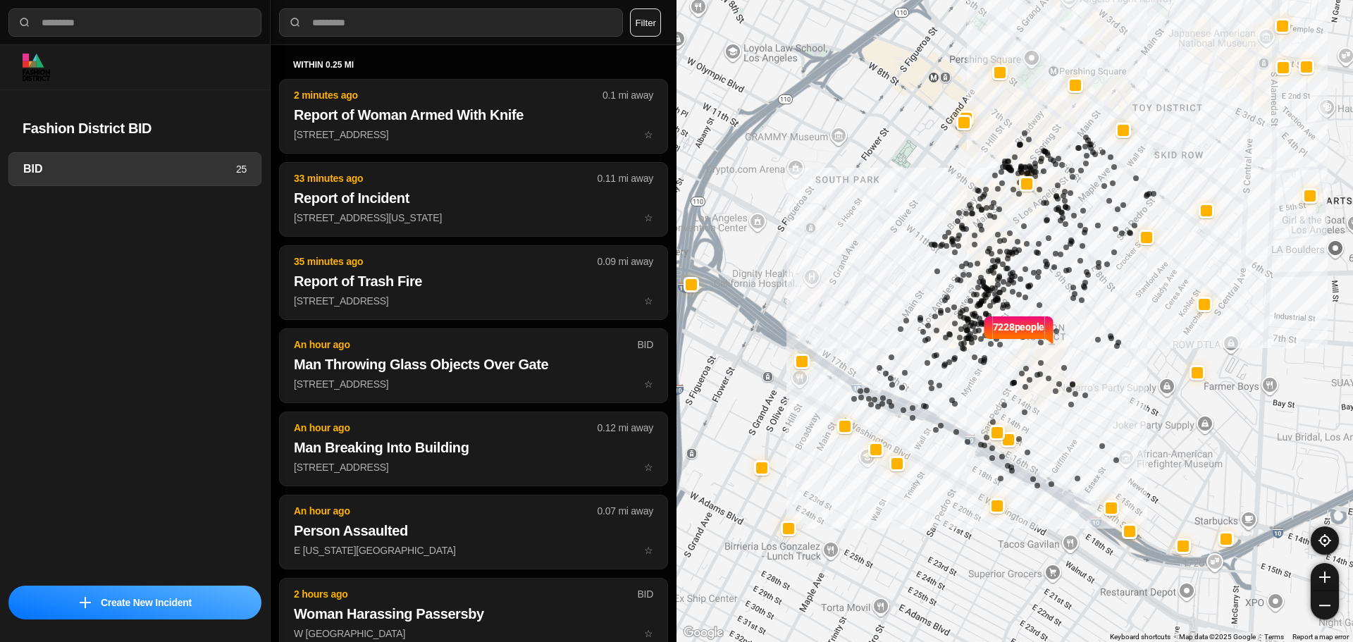
select select "*"
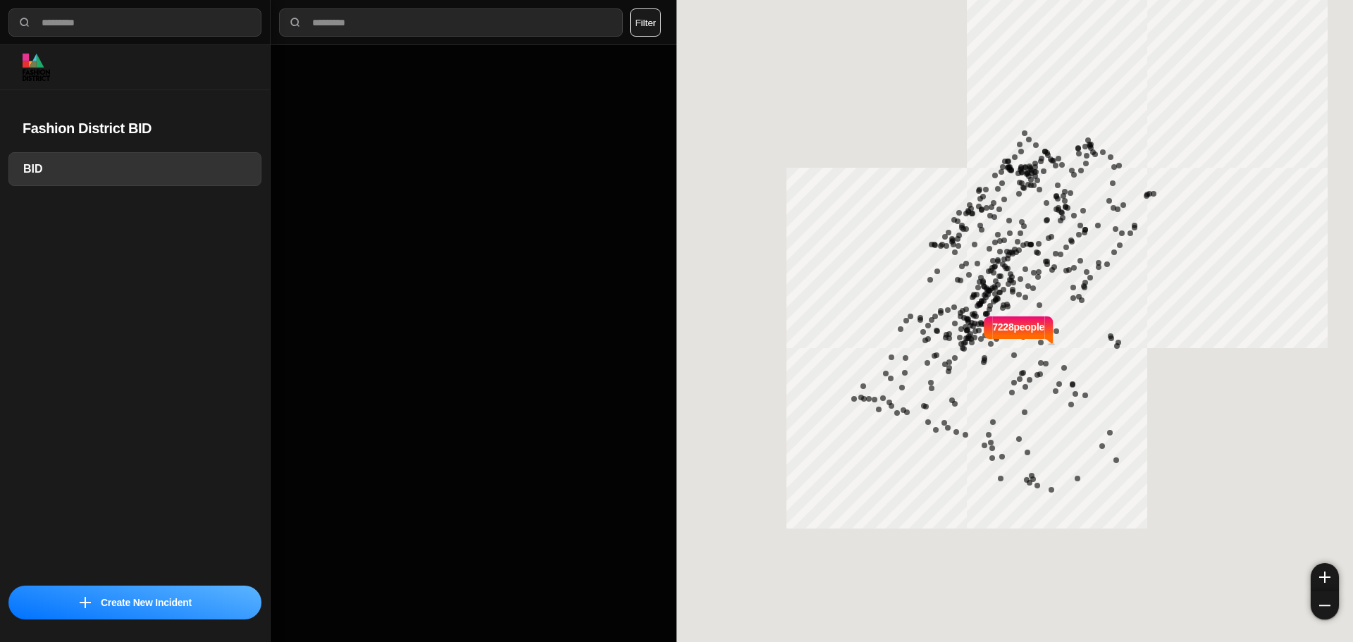
select select "*"
